Goal: Task Accomplishment & Management: Manage account settings

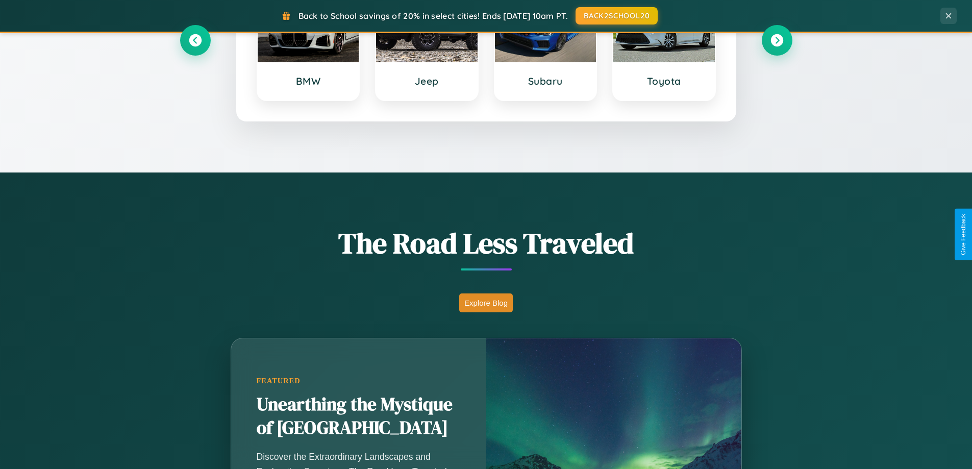
scroll to position [702, 0]
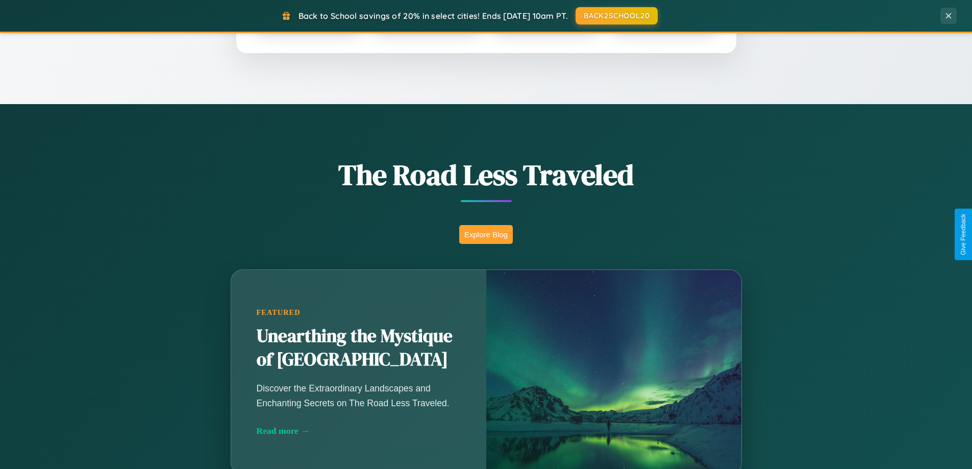
click at [486, 234] on button "Explore Blog" at bounding box center [486, 234] width 54 height 19
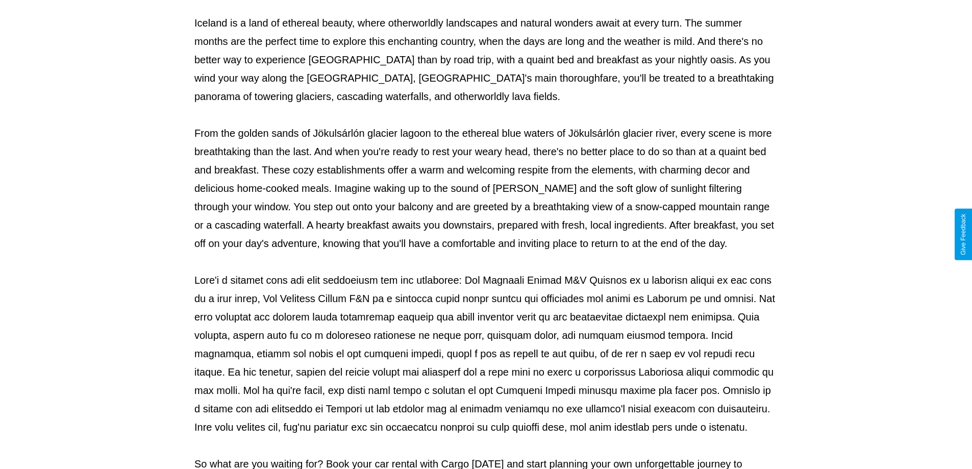
scroll to position [330, 0]
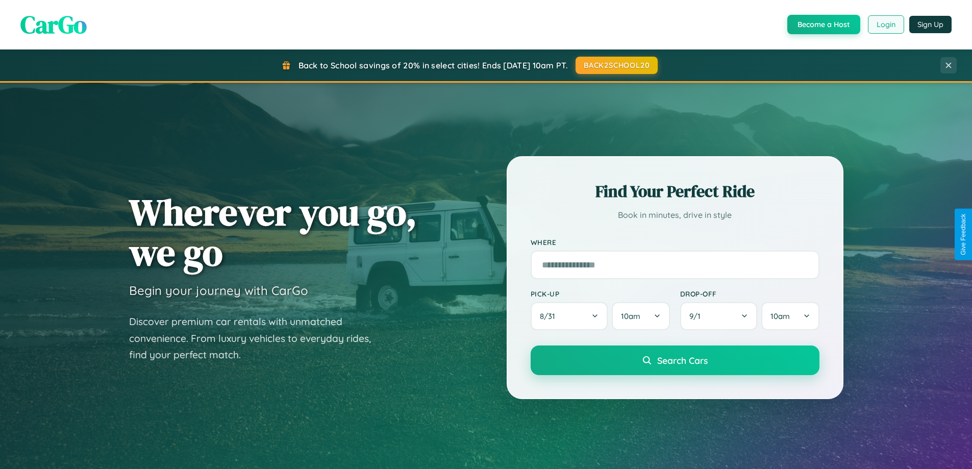
click at [885, 24] on button "Login" at bounding box center [885, 24] width 36 height 18
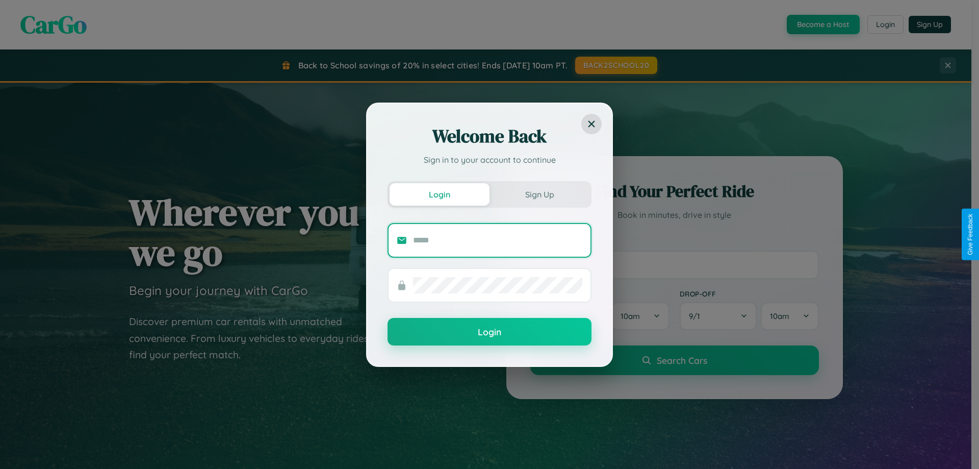
click at [498, 240] on input "text" at bounding box center [497, 240] width 169 height 16
type input "**********"
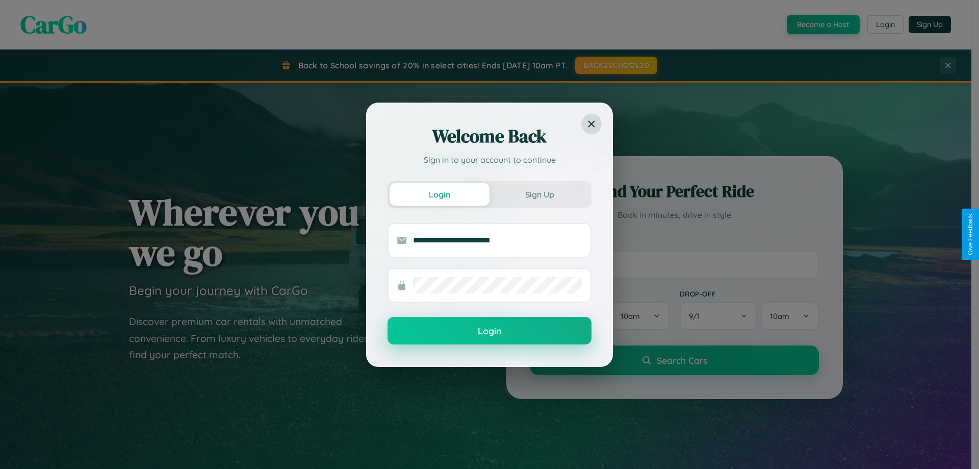
click at [490, 331] on button "Login" at bounding box center [490, 331] width 204 height 28
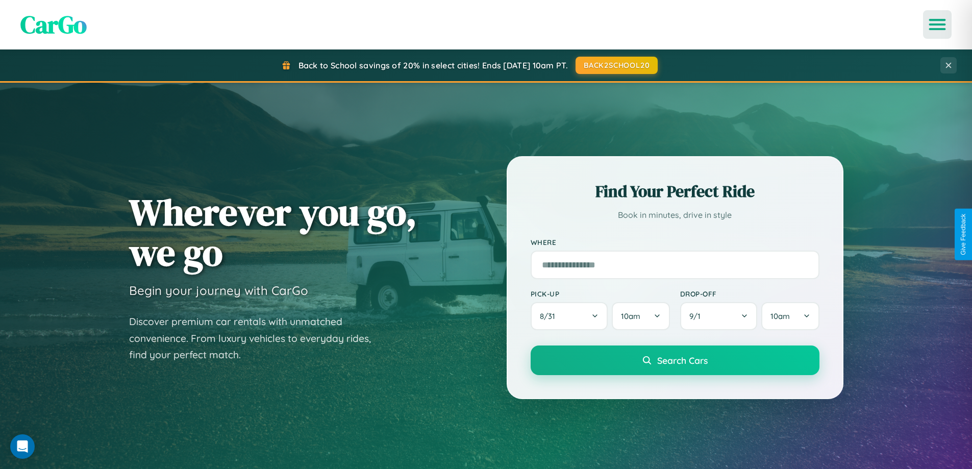
click at [937, 24] on icon "Open menu" at bounding box center [937, 24] width 15 height 9
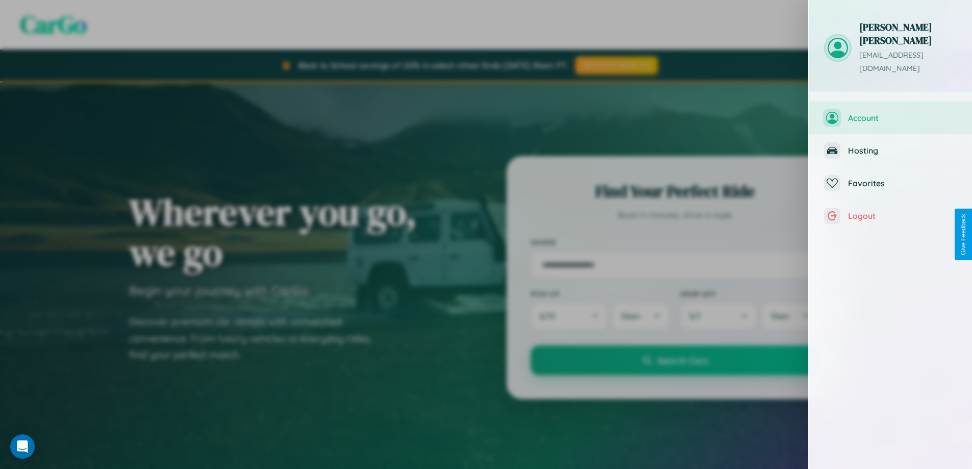
click at [890, 113] on span "Account" at bounding box center [902, 118] width 109 height 10
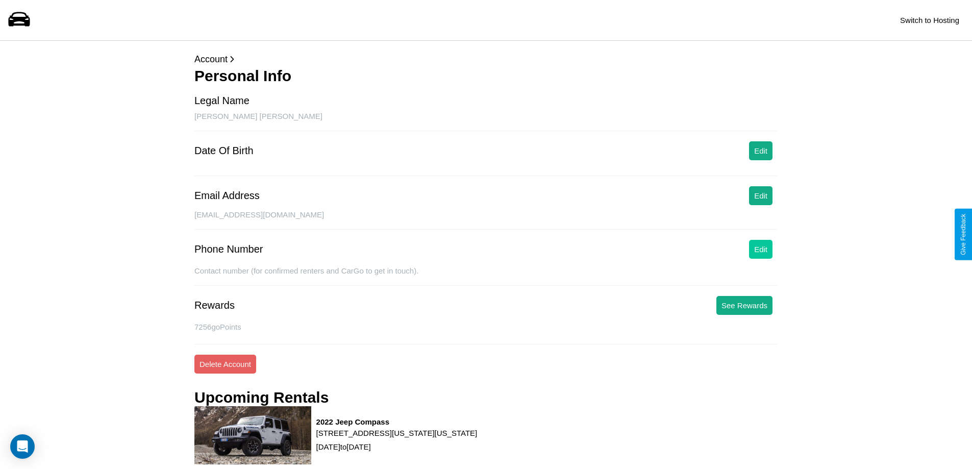
click at [760, 249] on button "Edit" at bounding box center [760, 249] width 23 height 19
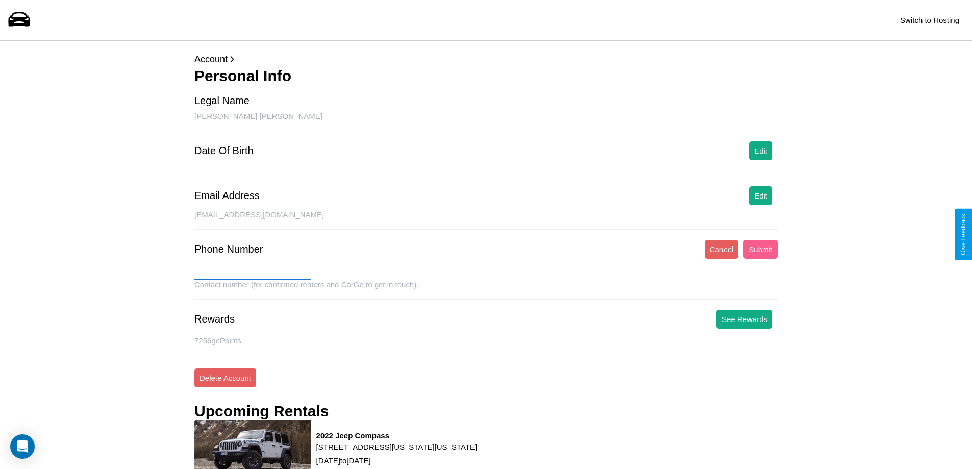
click at [252, 272] on input "text" at bounding box center [252, 272] width 117 height 16
type input "**********"
click at [760, 249] on button "Submit" at bounding box center [760, 249] width 34 height 19
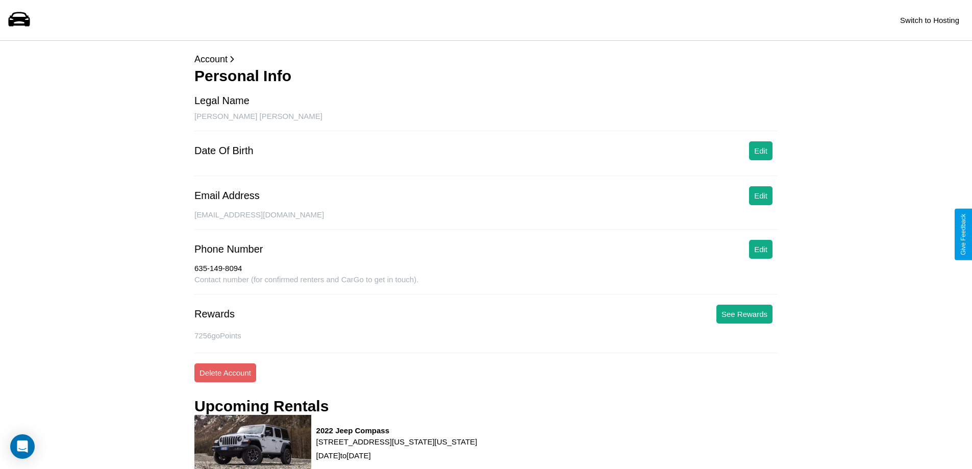
scroll to position [52, 0]
